Goal: Task Accomplishment & Management: Manage account settings

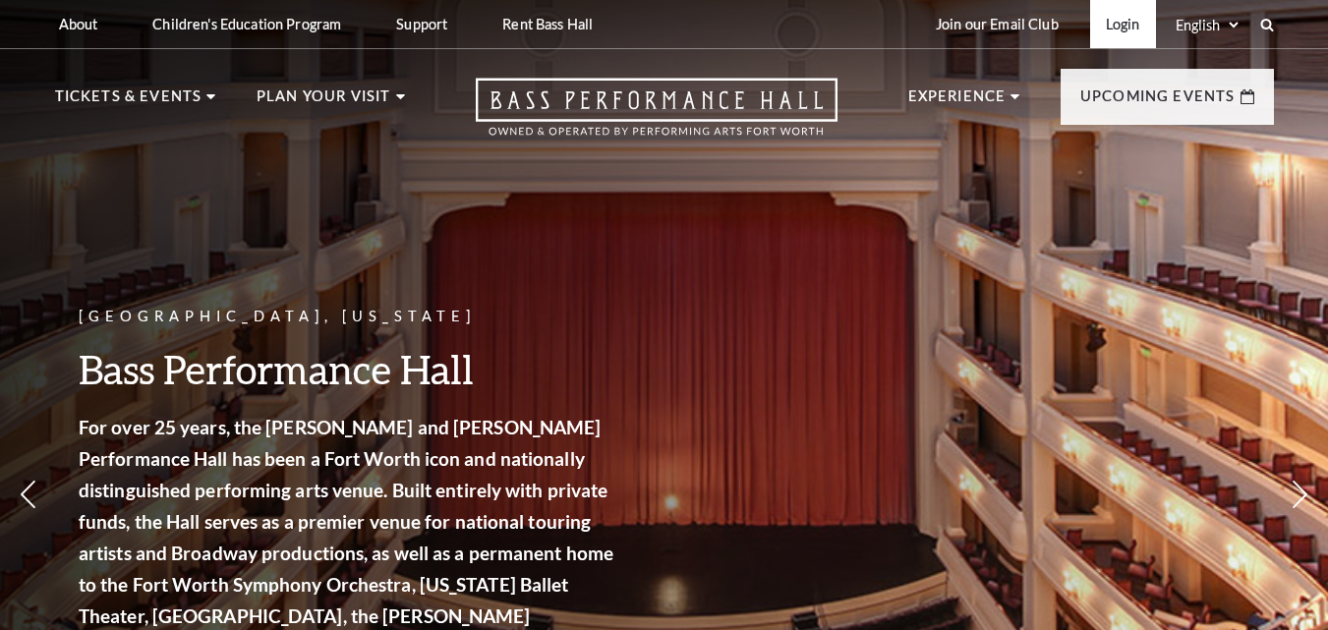
click at [1125, 25] on link "Login" at bounding box center [1123, 24] width 66 height 48
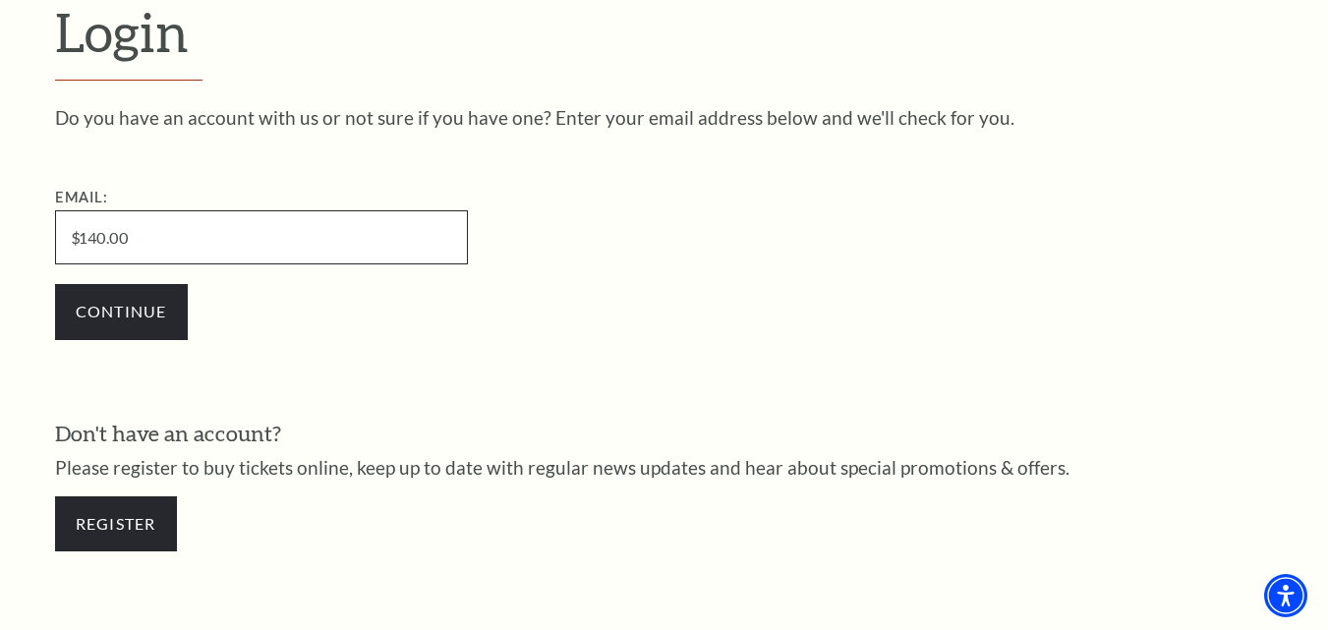
drag, startPoint x: 61, startPoint y: 236, endPoint x: 0, endPoint y: 240, distance: 61.0
click at [0, 240] on form "Login Do you have an account with us or not sure if you have one? Enter your em…" at bounding box center [664, 285] width 1328 height 826
type input "jerblatche1348@gmail.com"
click at [55, 284] on input "Continue" at bounding box center [121, 311] width 133 height 55
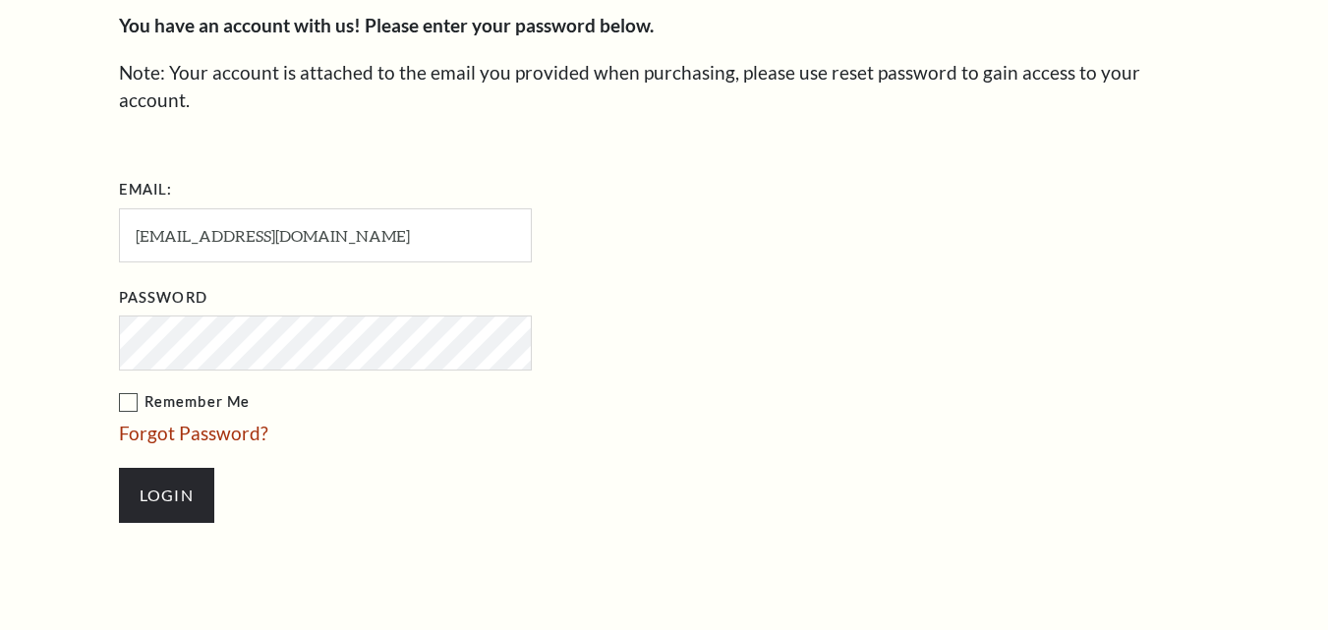
scroll to position [567, 0]
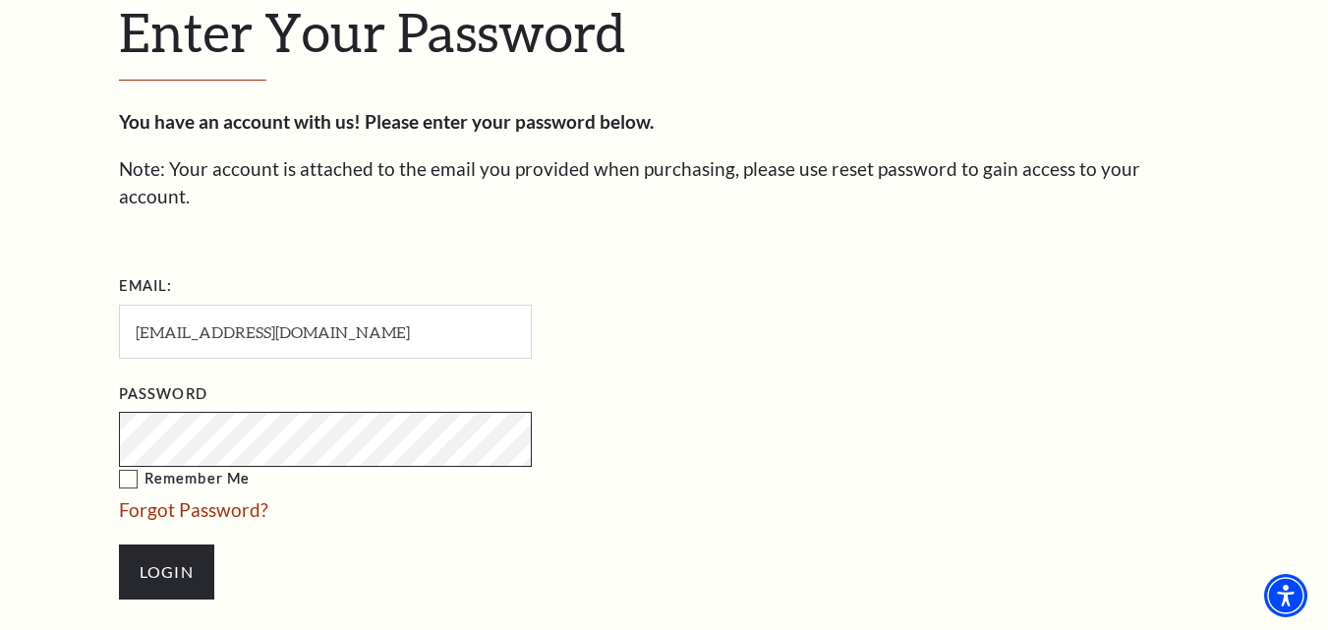
click at [119, 544] on input "Login" at bounding box center [166, 571] width 95 height 55
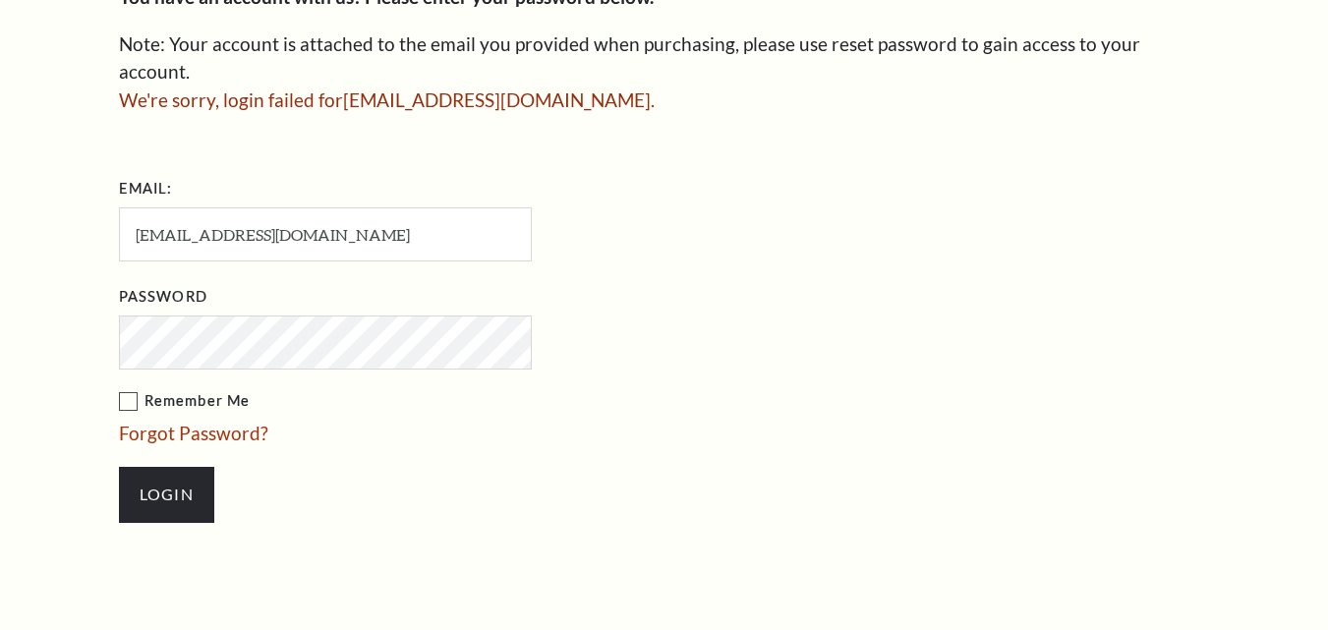
scroll to position [692, 0]
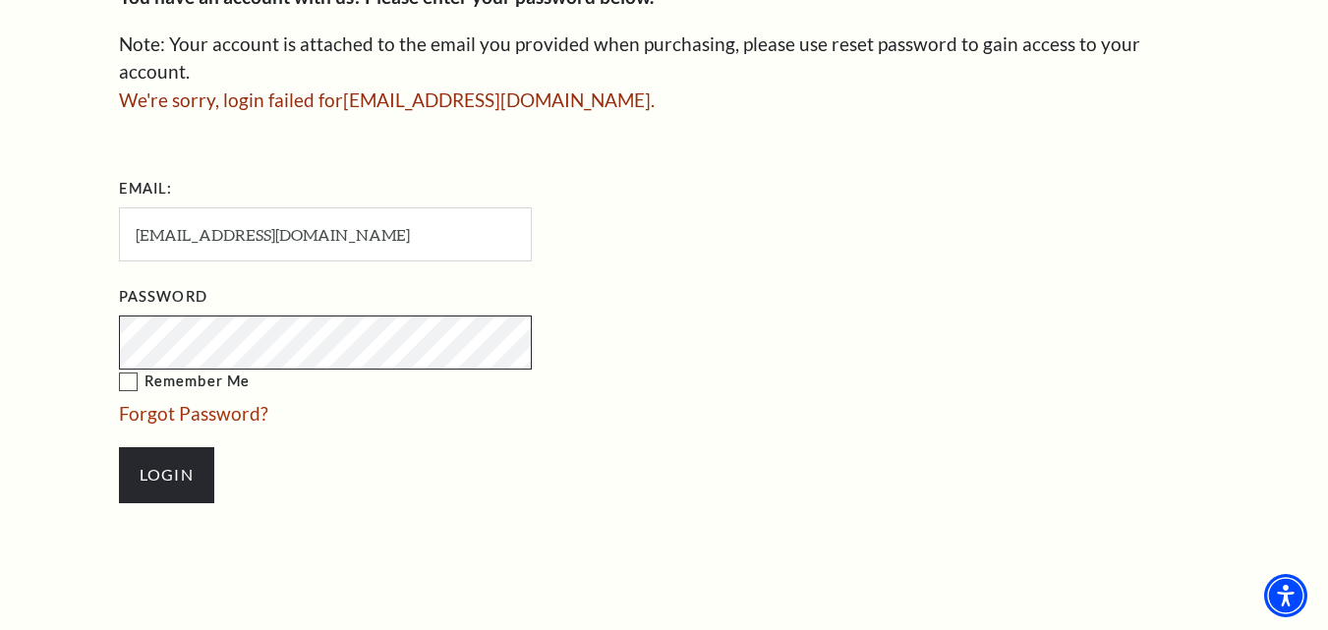
click at [119, 447] on input "Login" at bounding box center [166, 474] width 95 height 55
